Goal: Information Seeking & Learning: Learn about a topic

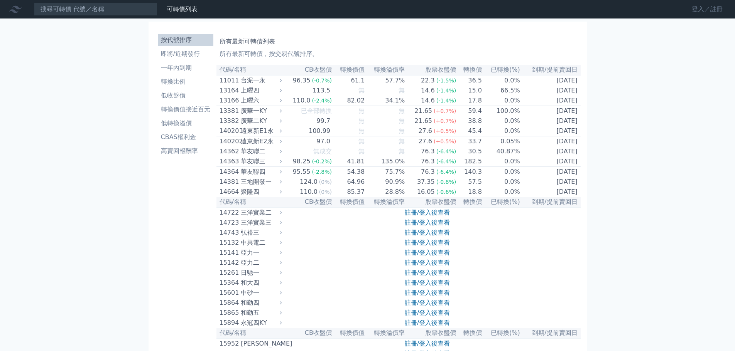
click at [698, 9] on link "登入／註冊" at bounding box center [706, 9] width 43 height 12
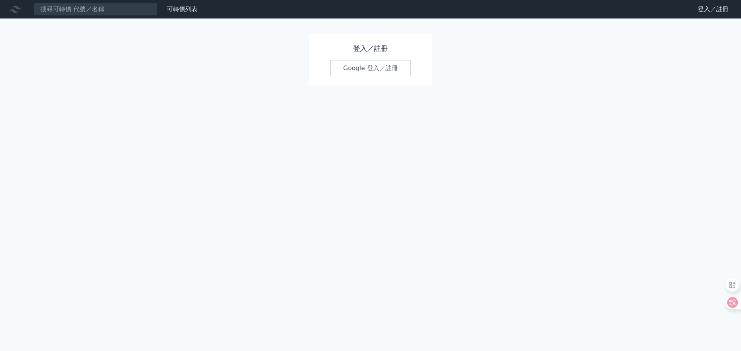
click at [372, 67] on link "Google 登入／註冊" at bounding box center [370, 68] width 80 height 16
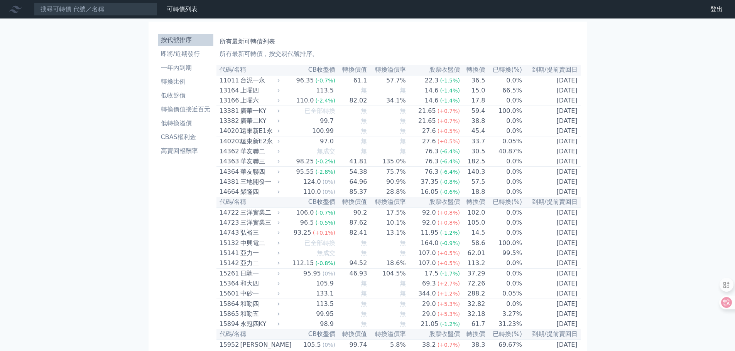
click at [228, 156] on div "14362" at bounding box center [228, 151] width 19 height 9
click at [225, 81] on div "11011" at bounding box center [228, 80] width 19 height 9
click at [225, 82] on div "11011" at bounding box center [228, 80] width 19 height 9
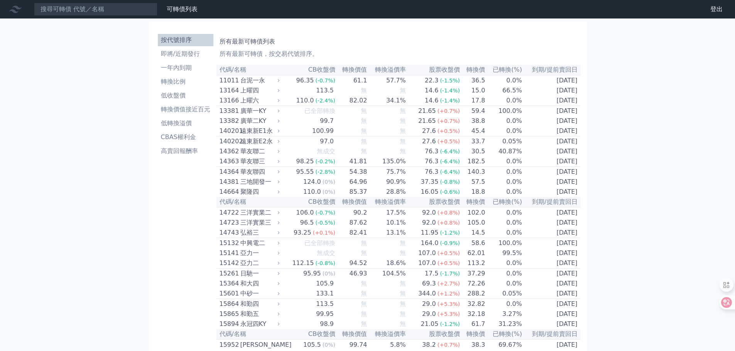
click at [230, 135] on div "140201" at bounding box center [228, 131] width 19 height 9
drag, startPoint x: 230, startPoint y: 135, endPoint x: 302, endPoint y: 170, distance: 80.0
click at [230, 135] on div "140201" at bounding box center [228, 131] width 19 height 9
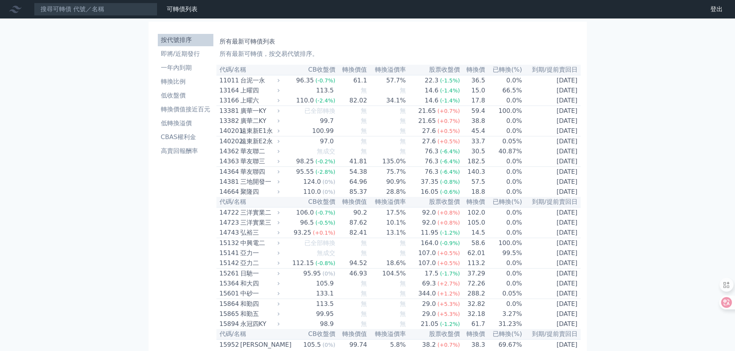
click at [165, 52] on li "即將/近期發行" at bounding box center [186, 53] width 56 height 9
